Goal: Check status: Check status

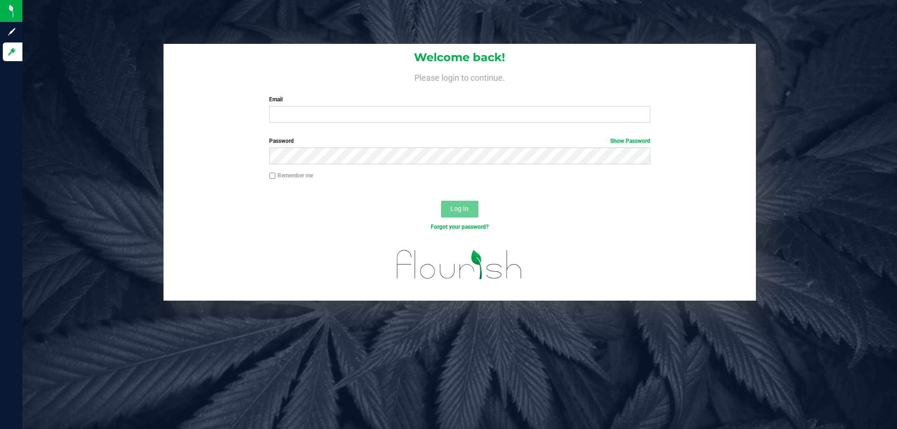
click at [313, 106] on div "Email Required Please format your email correctly." at bounding box center [459, 109] width 395 height 28
click at [313, 112] on input "Email" at bounding box center [459, 114] width 381 height 17
type input "[EMAIL_ADDRESS][DOMAIN_NAME]"
click at [441, 201] on button "Log In" at bounding box center [459, 209] width 37 height 17
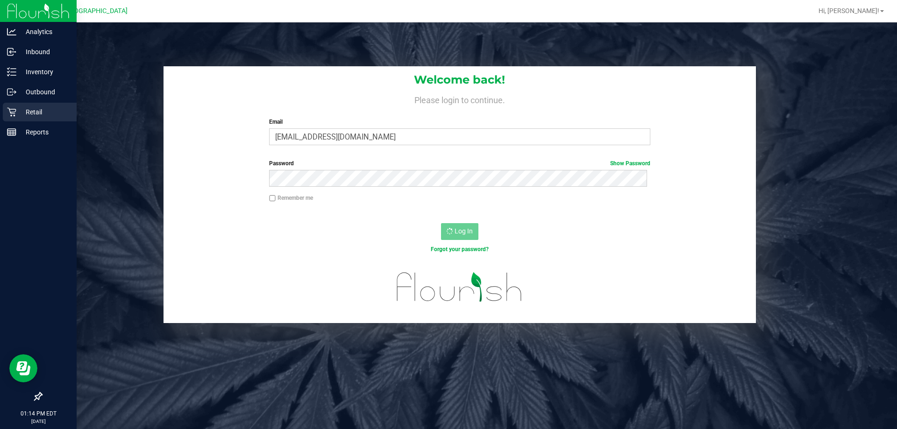
click at [37, 118] on div "Retail" at bounding box center [40, 112] width 74 height 19
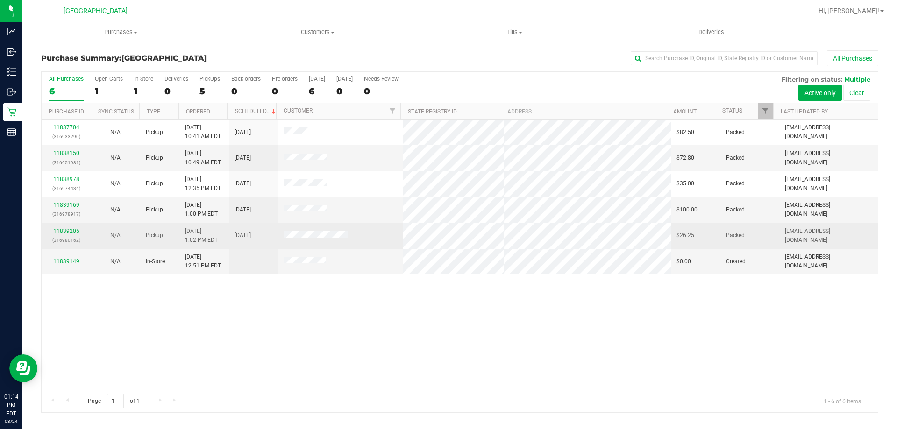
click at [69, 230] on link "11839205" at bounding box center [66, 231] width 26 height 7
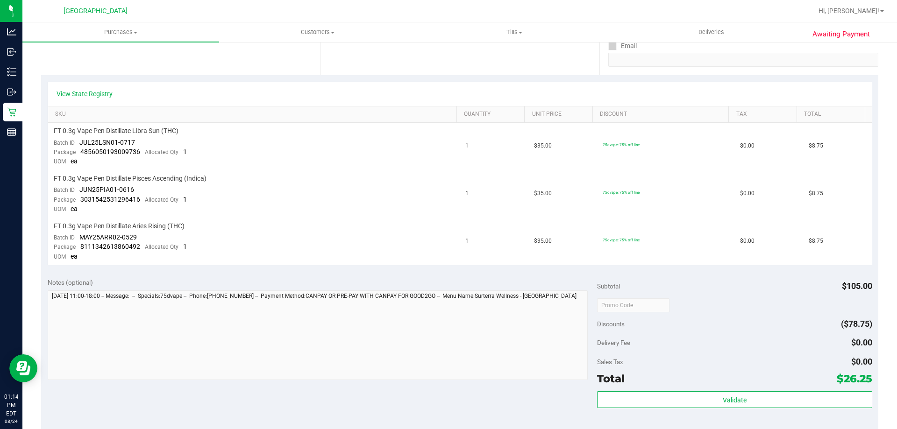
scroll to position [187, 0]
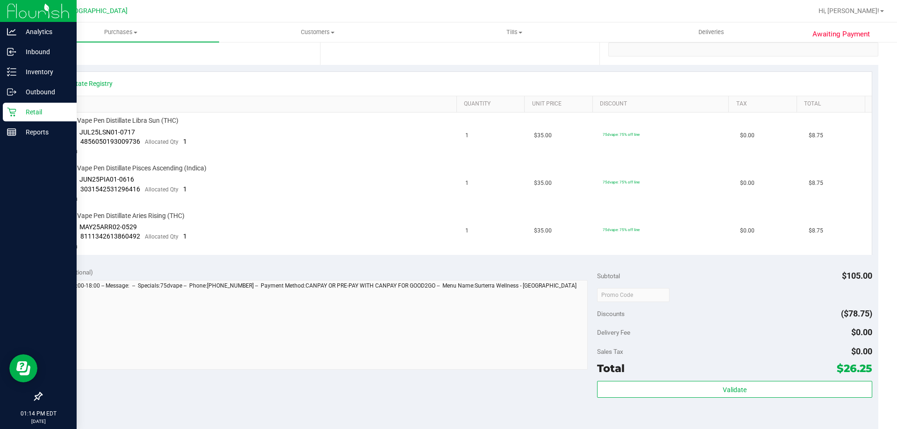
click at [46, 115] on p "Retail" at bounding box center [44, 112] width 56 height 11
